Goal: Task Accomplishment & Management: Complete application form

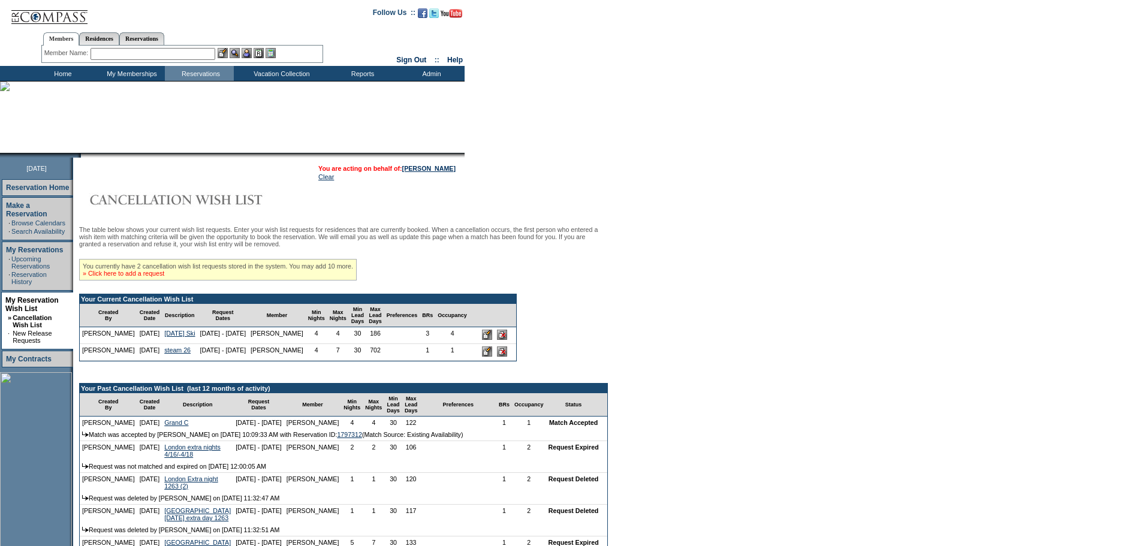
click at [151, 277] on link "» Click here to add a request" at bounding box center [124, 273] width 82 height 7
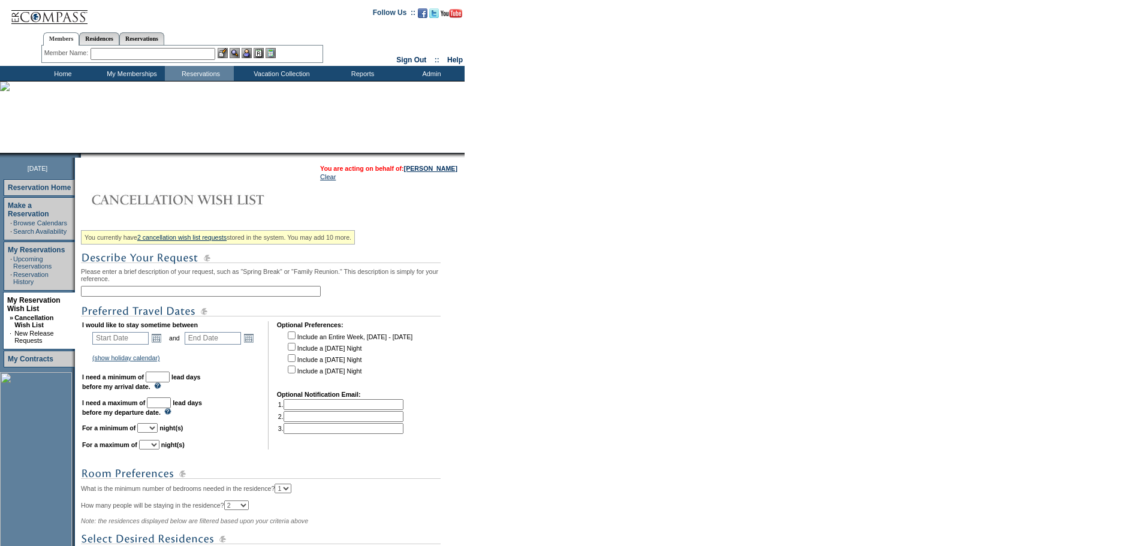
click at [168, 296] on input "text" at bounding box center [201, 291] width 240 height 11
type input "NYC Oct Unit 1"
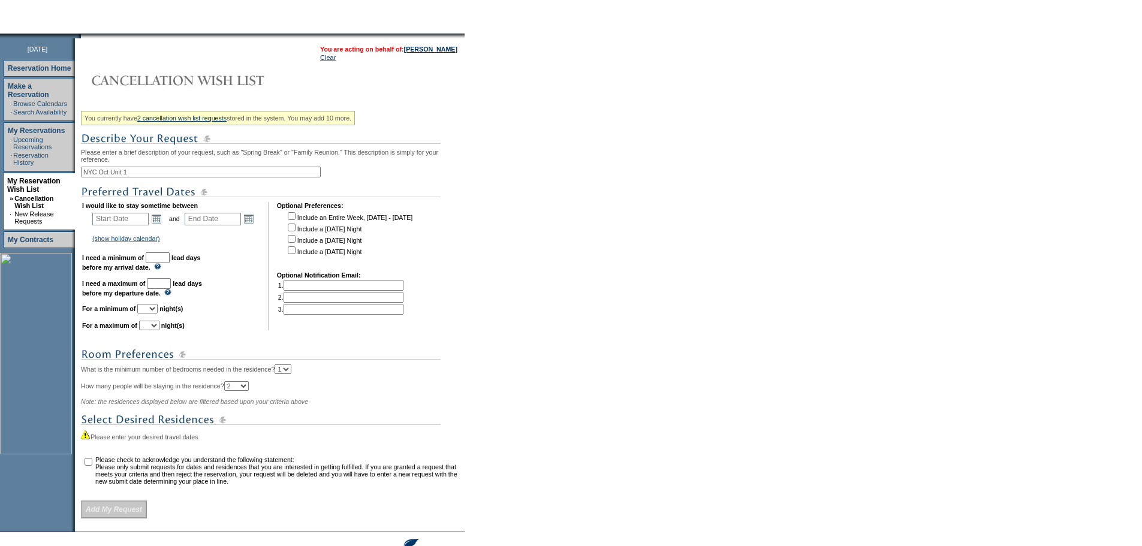
scroll to position [120, 0]
click at [161, 225] on link "Open the calendar popup." at bounding box center [156, 218] width 13 height 13
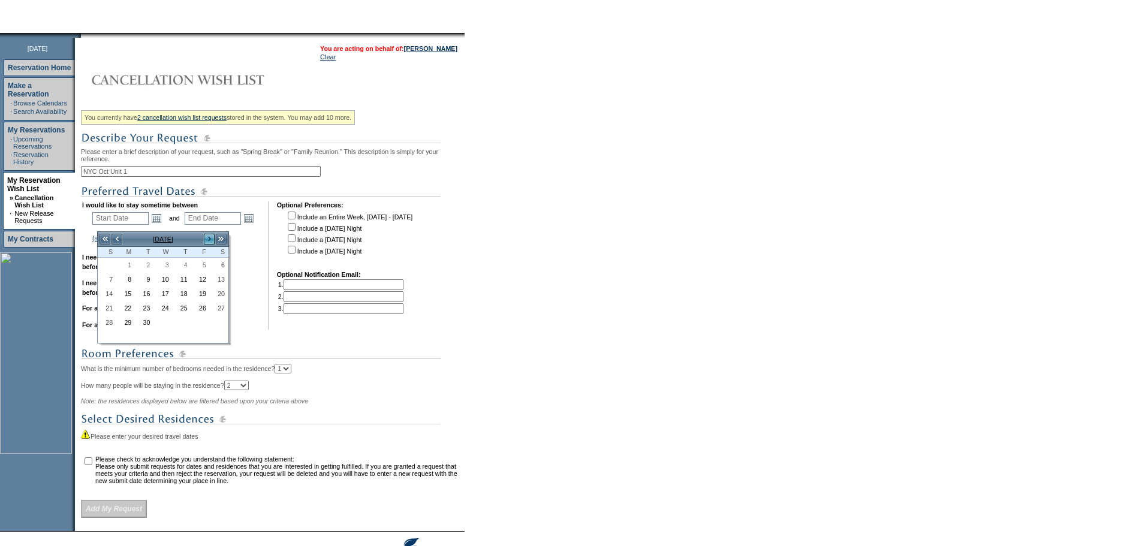
click at [209, 237] on link ">" at bounding box center [209, 239] width 12 height 12
click at [111, 289] on link "12" at bounding box center [106, 293] width 17 height 13
type input "[DATE]"
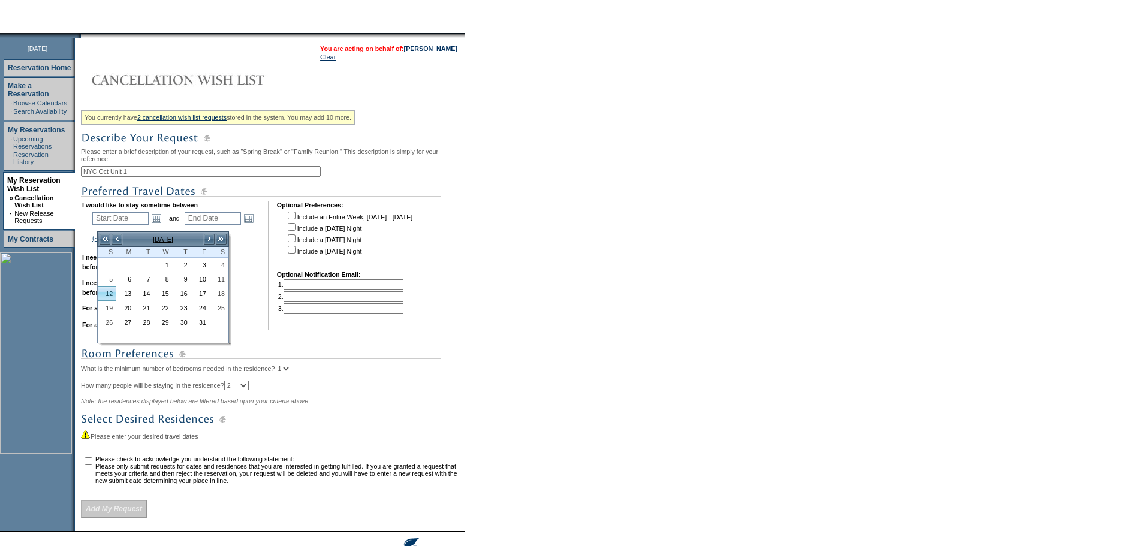
type input "[DATE]"
type input "41"
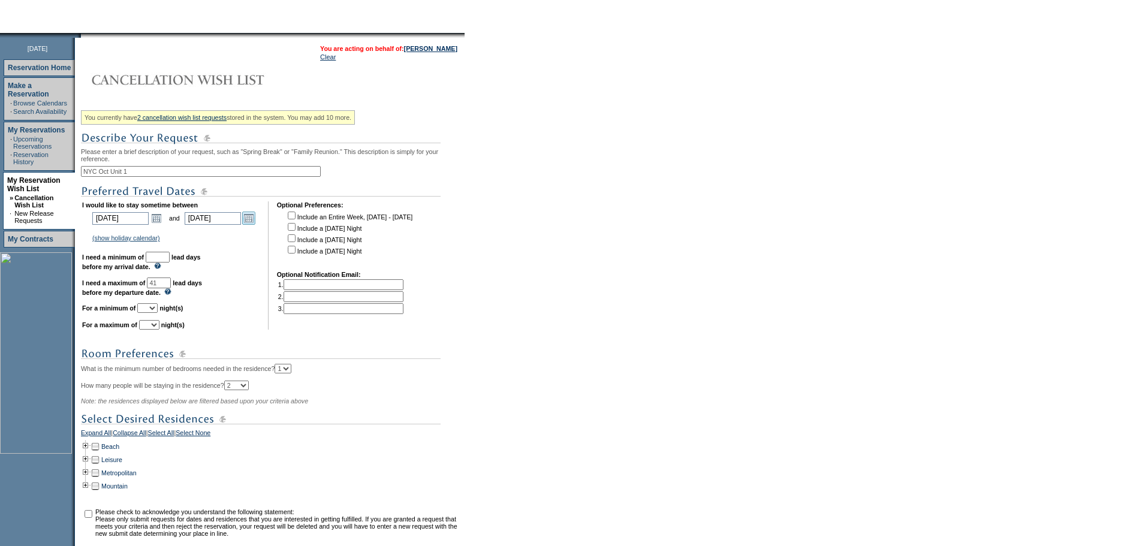
click at [253, 225] on link "Open the calendar popup." at bounding box center [248, 218] width 13 height 13
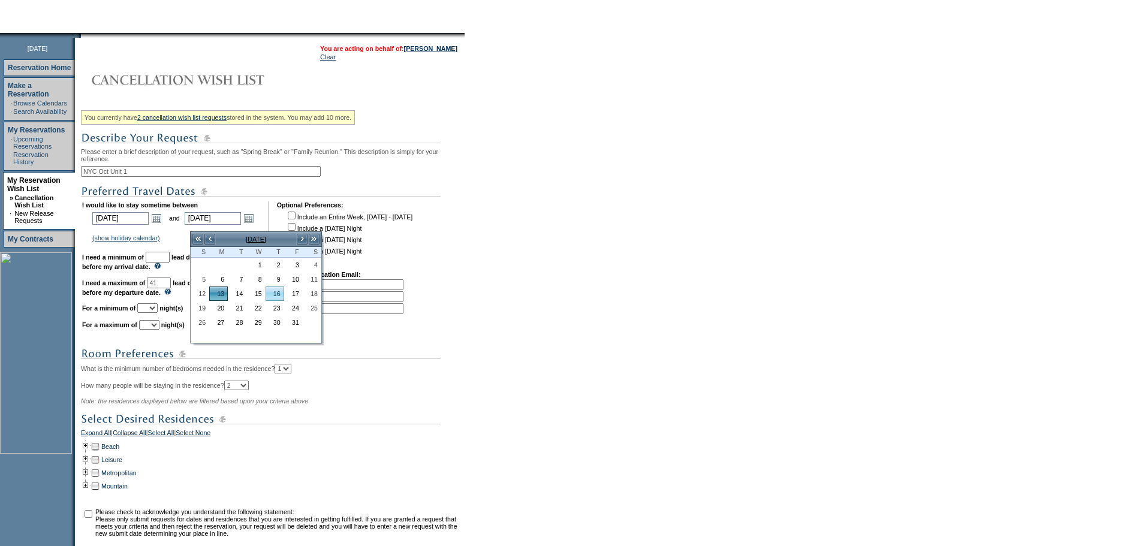
click at [276, 295] on link "16" at bounding box center [274, 293] width 17 height 13
type input "[DATE]"
type input "44"
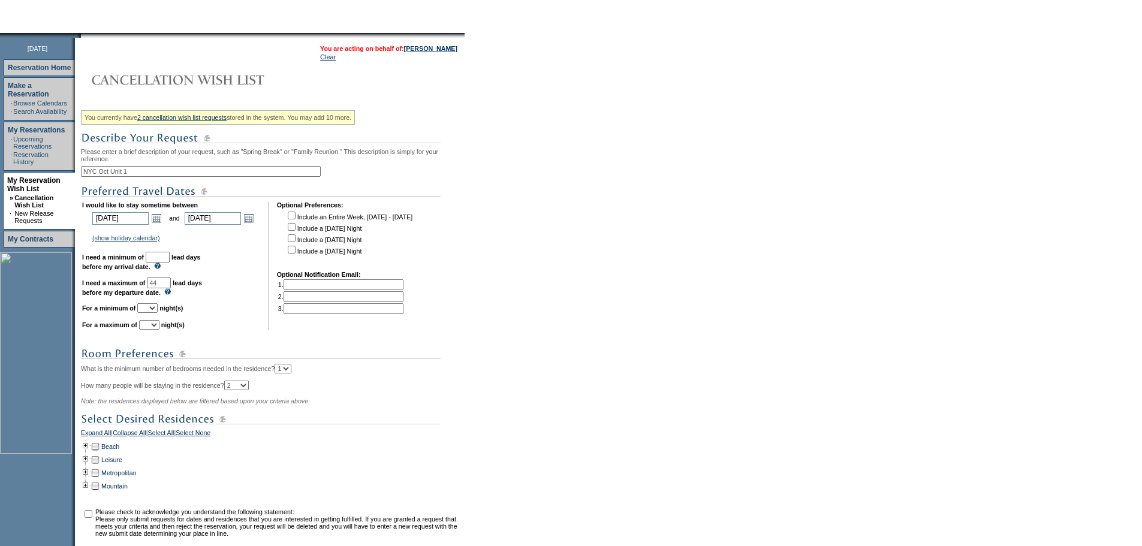
click at [170, 263] on input "text" at bounding box center [158, 257] width 24 height 11
type input "30"
click at [158, 313] on select "1 2 3 4 5 6 7 8 9 10 11 12 13 14" at bounding box center [147, 308] width 20 height 10
select select "4"
click at [152, 313] on select "1 2 3 4 5 6 7 8 9 10 11 12 13 14" at bounding box center [147, 308] width 20 height 10
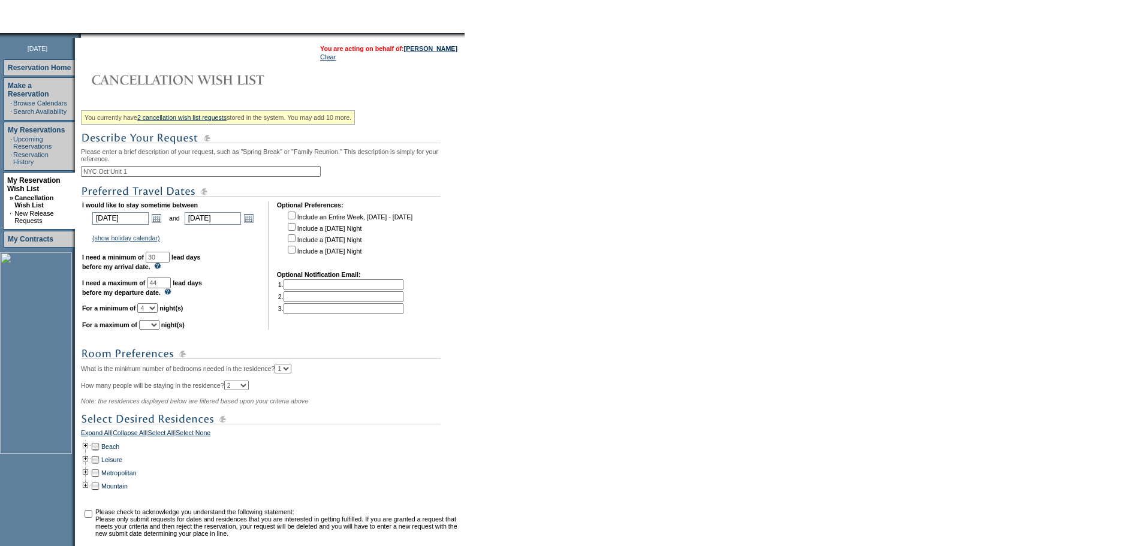
click at [159, 330] on select "1 2 3 4 5 6 7 8 9 10 11 12 13 14" at bounding box center [149, 325] width 20 height 10
select select "4"
click at [154, 330] on select "1 2 3 4 5 6 7 8 9 10 11 12 13 14" at bounding box center [149, 325] width 20 height 10
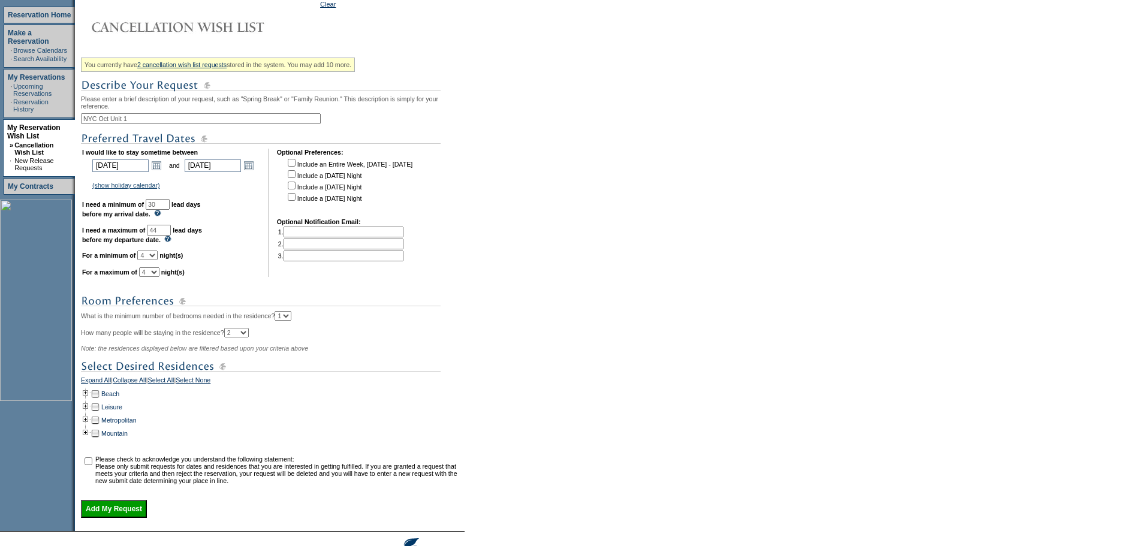
scroll to position [240, 0]
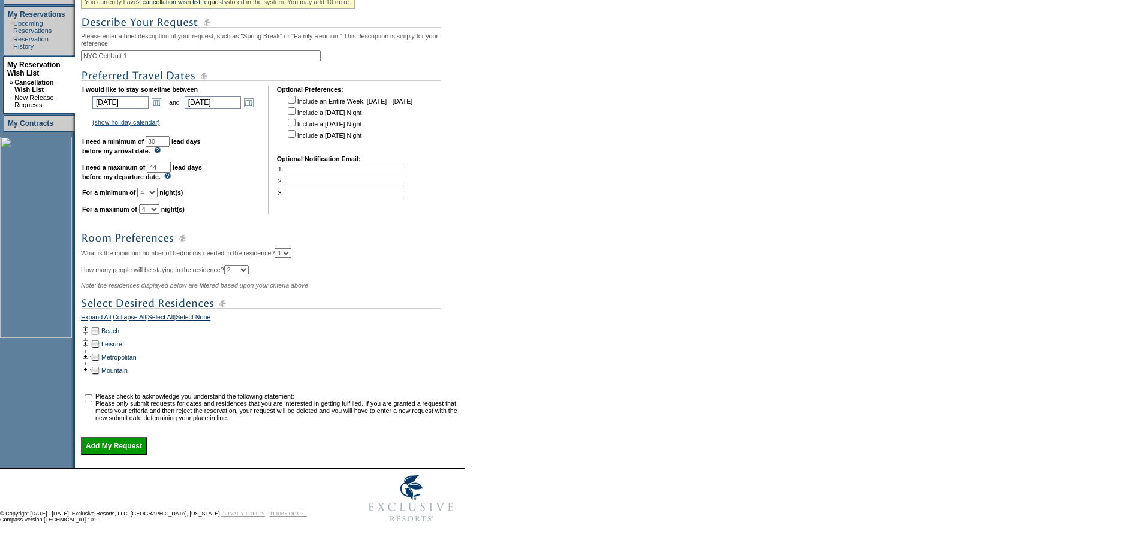
click at [158, 197] on select "1 2 3 4 5 6 7 8 9 10 11 12 13 14" at bounding box center [147, 193] width 20 height 10
select select "2"
click at [152, 194] on select "1 2 3 4 5 6 7 8 9 10 11 12 13 14" at bounding box center [147, 193] width 20 height 10
click at [90, 364] on td at bounding box center [86, 357] width 10 height 13
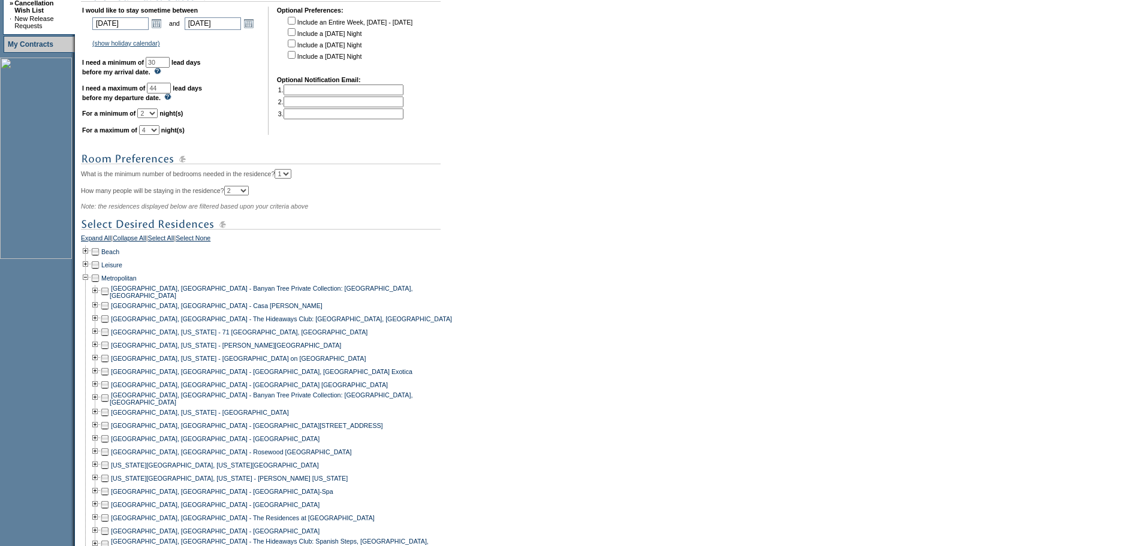
scroll to position [539, 0]
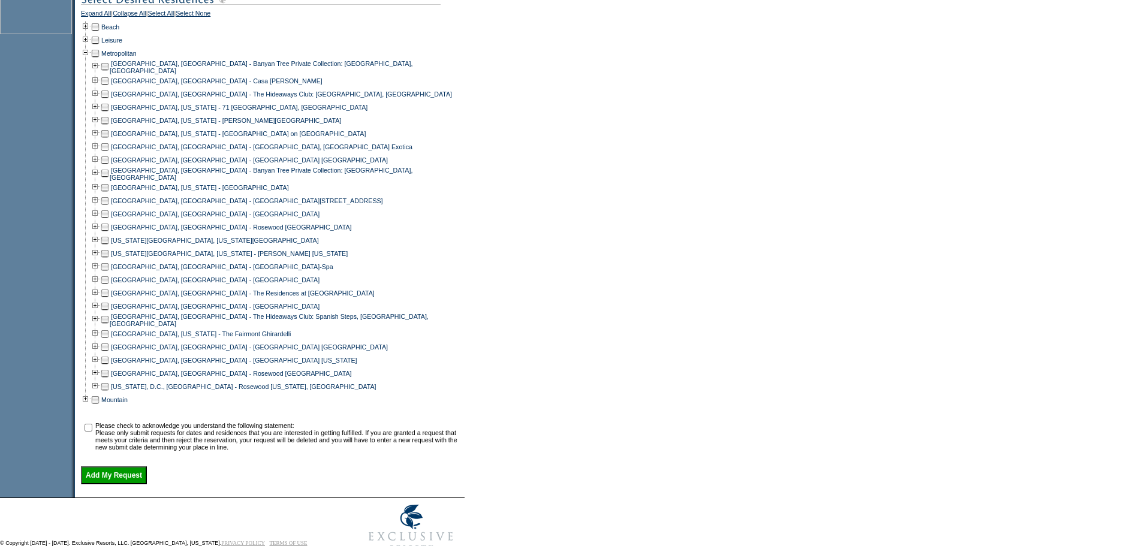
click at [109, 247] on td at bounding box center [105, 240] width 10 height 13
click at [106, 260] on td at bounding box center [105, 253] width 10 height 13
click at [92, 432] on input "checkbox" at bounding box center [89, 428] width 8 height 8
checkbox input "true"
click at [113, 484] on input "Add My Request" at bounding box center [114, 475] width 66 height 18
